Goal: Find specific page/section: Find specific page/section

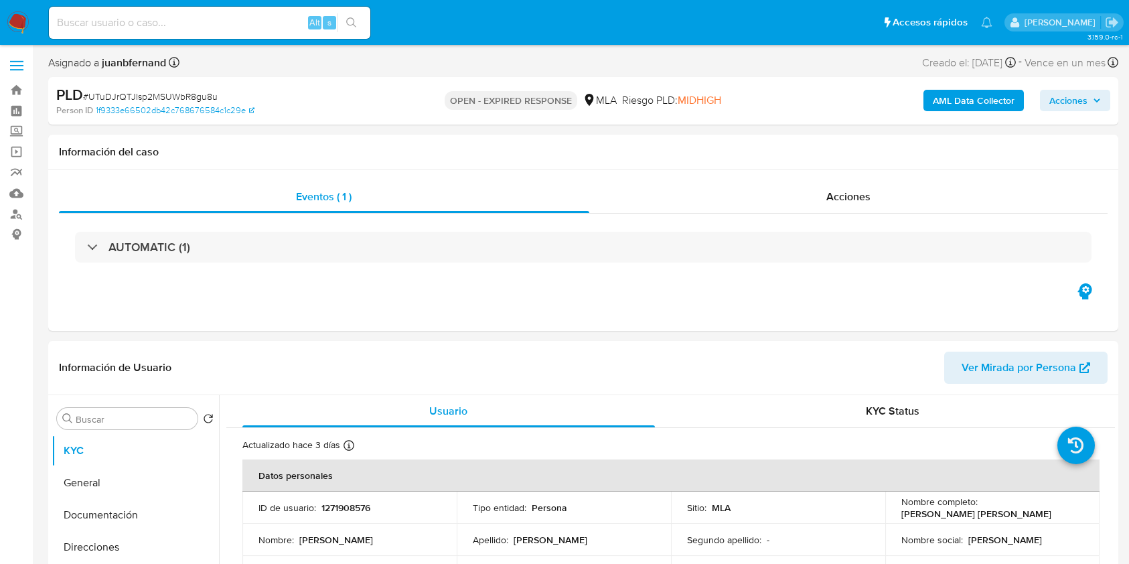
select select "10"
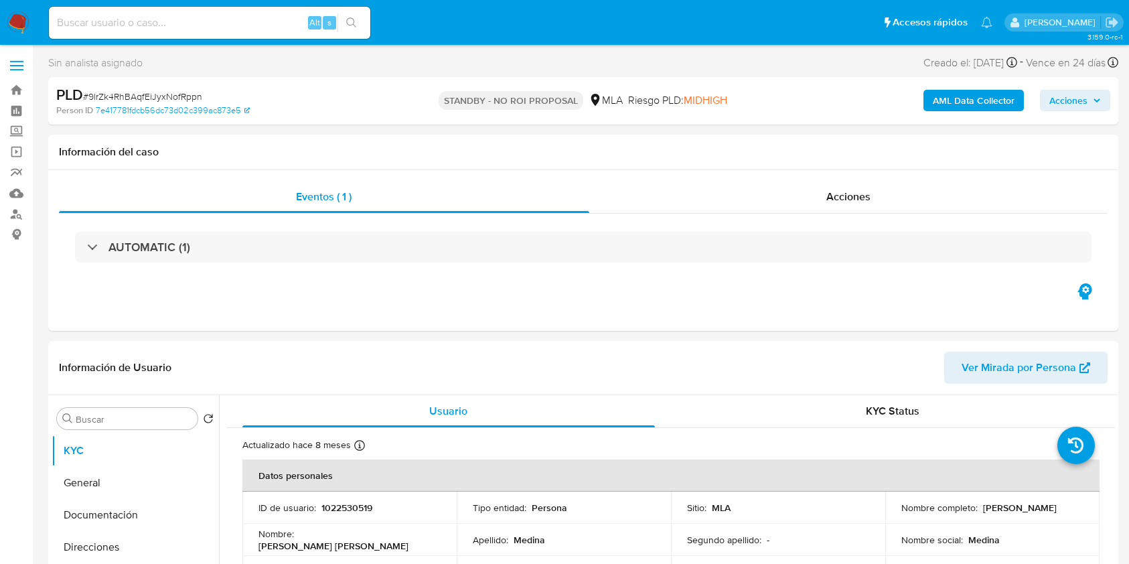
select select "10"
click at [258, 17] on input at bounding box center [209, 22] width 321 height 17
paste input "lC9iUCkpxZ80jN4QwI3IdqDl"
type input "lC9iUCkpxZ80jN4QwI3IdqDl"
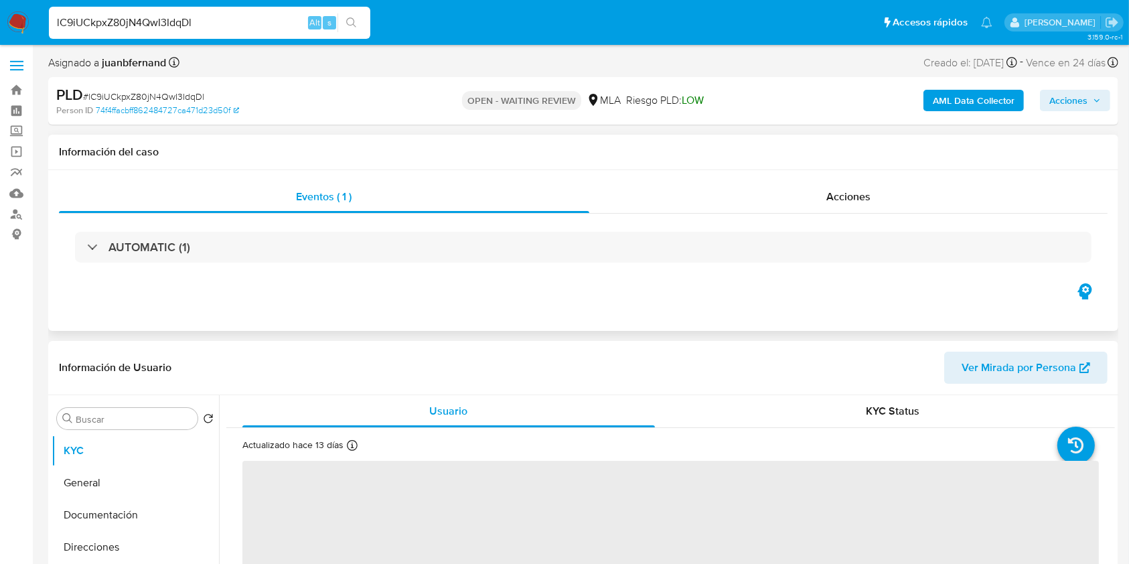
select select "10"
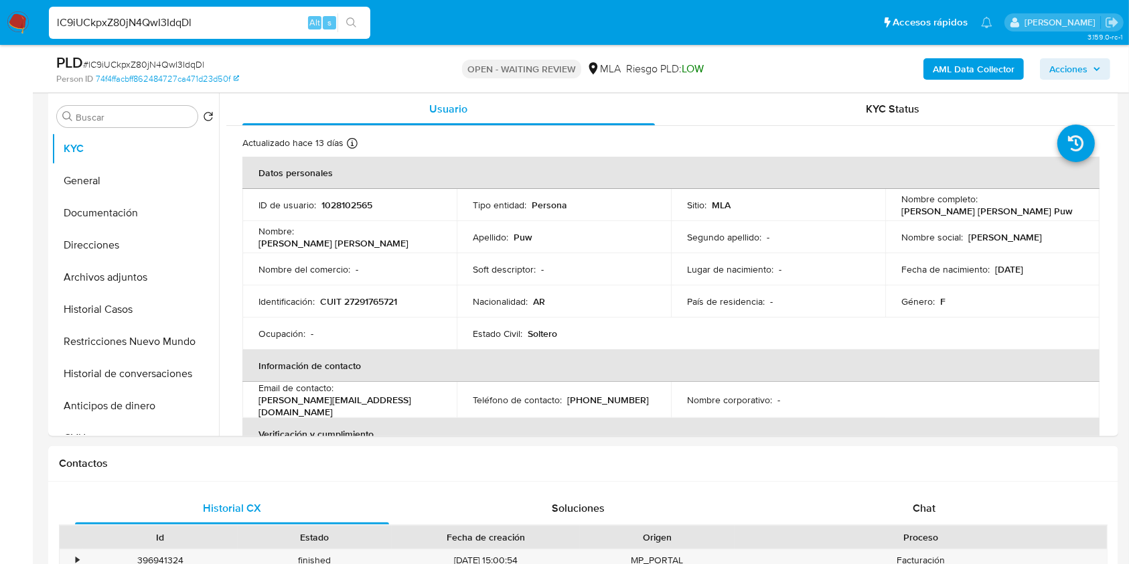
scroll to position [290, 0]
